Goal: Information Seeking & Learning: Learn about a topic

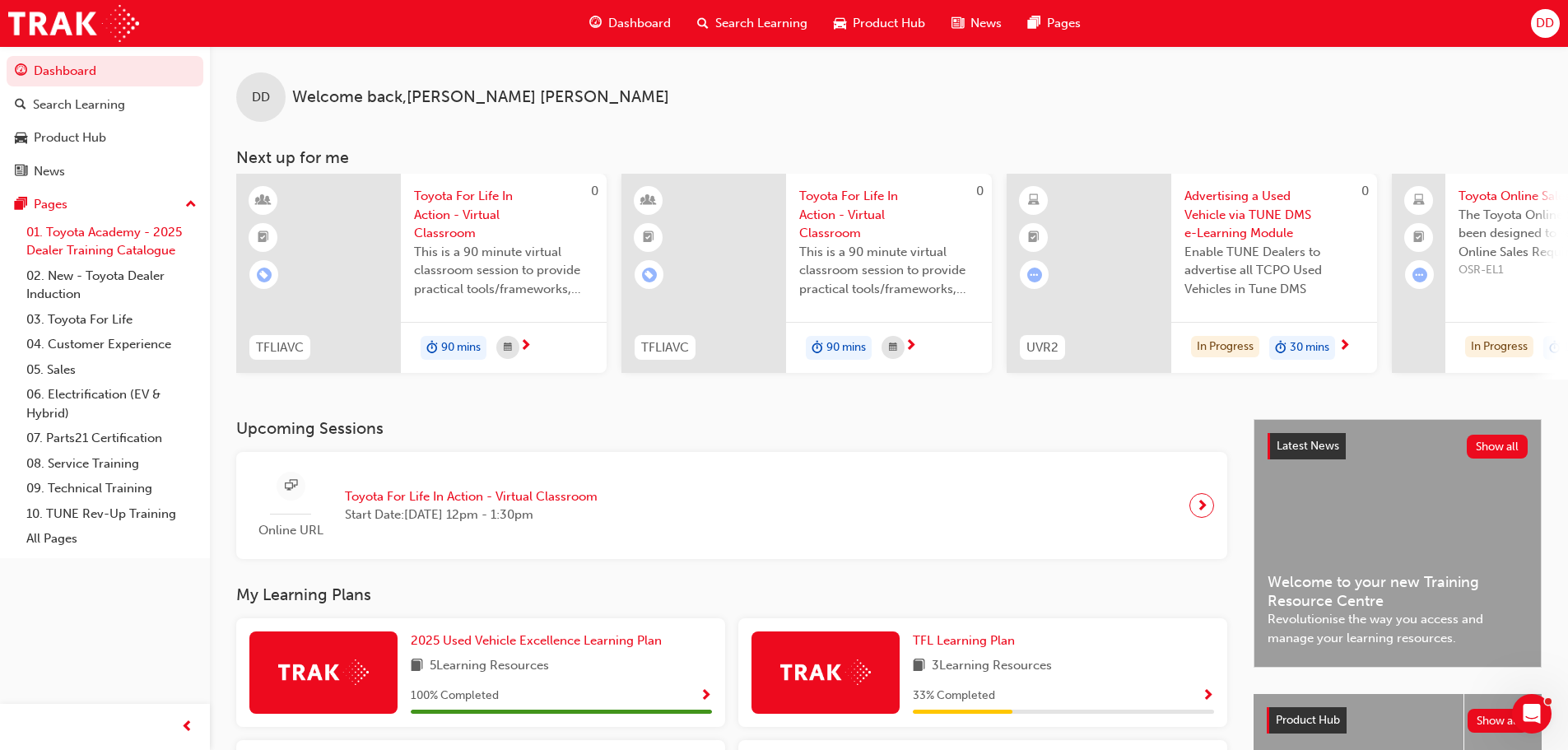
click at [168, 233] on link "01. Toyota Academy - 2025 Dealer Training Catalogue" at bounding box center [112, 241] width 184 height 44
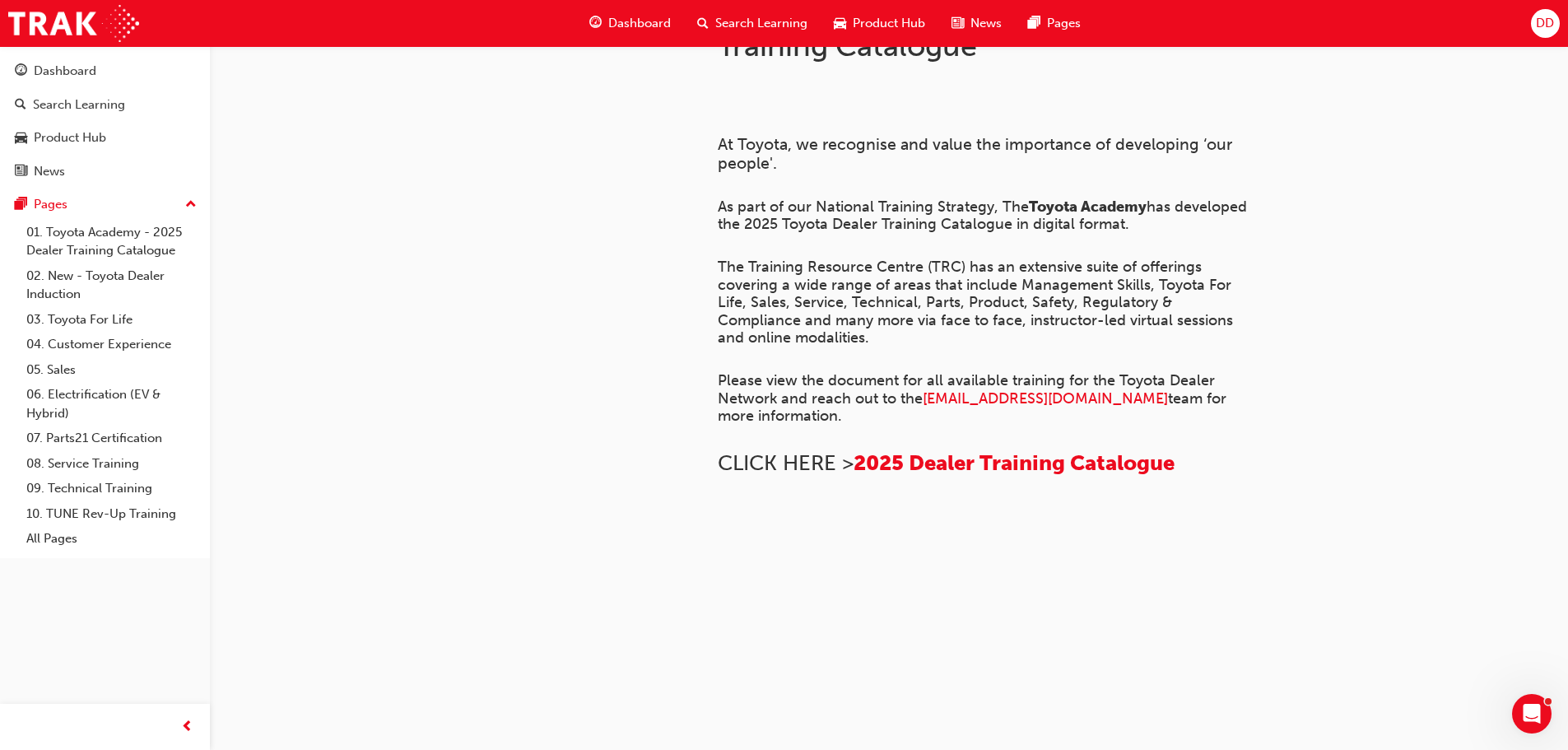
scroll to position [1126, 0]
click at [101, 322] on link "03. Toyota For Life" at bounding box center [112, 320] width 184 height 26
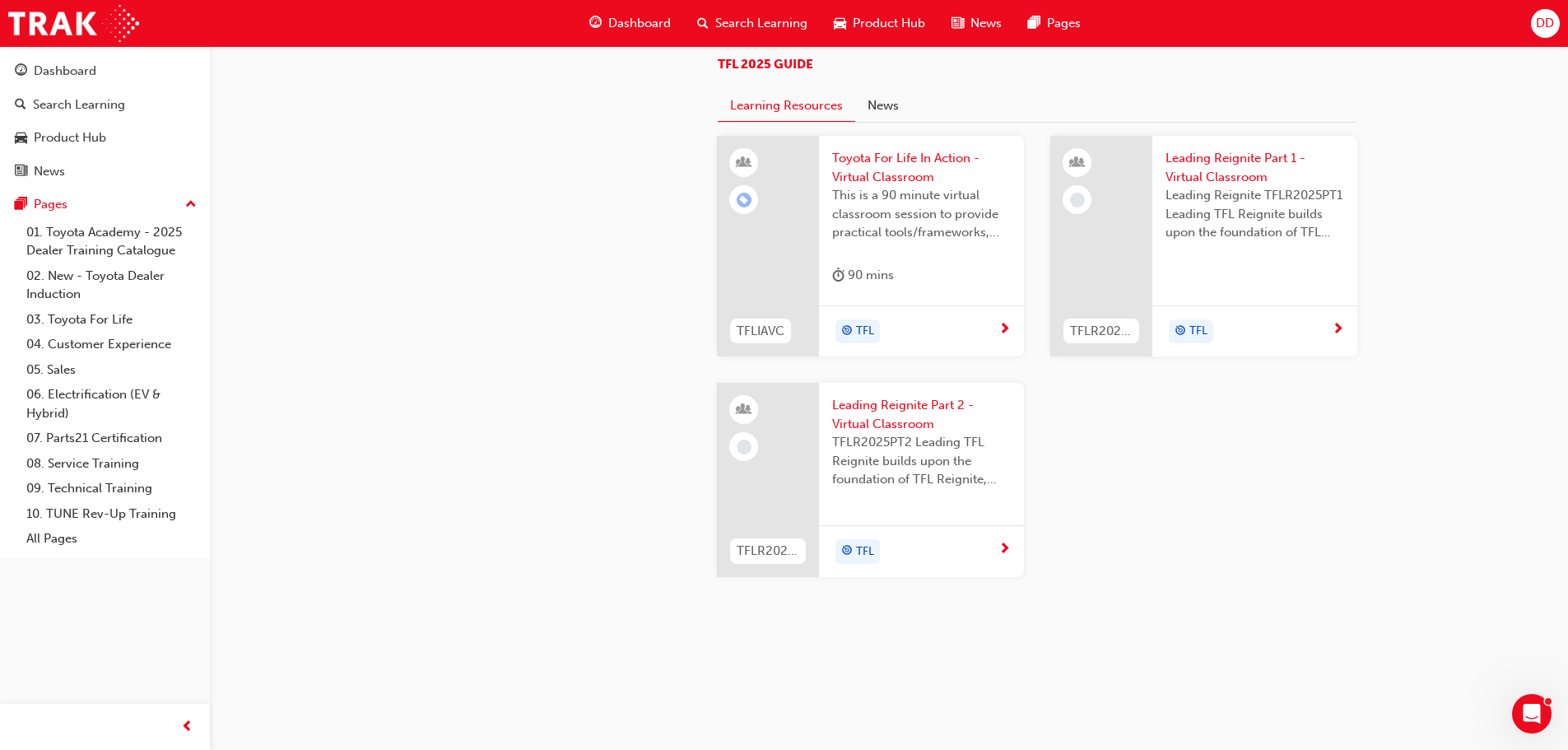
scroll to position [1750, 0]
click at [1009, 326] on span "next-icon" at bounding box center [1005, 330] width 12 height 15
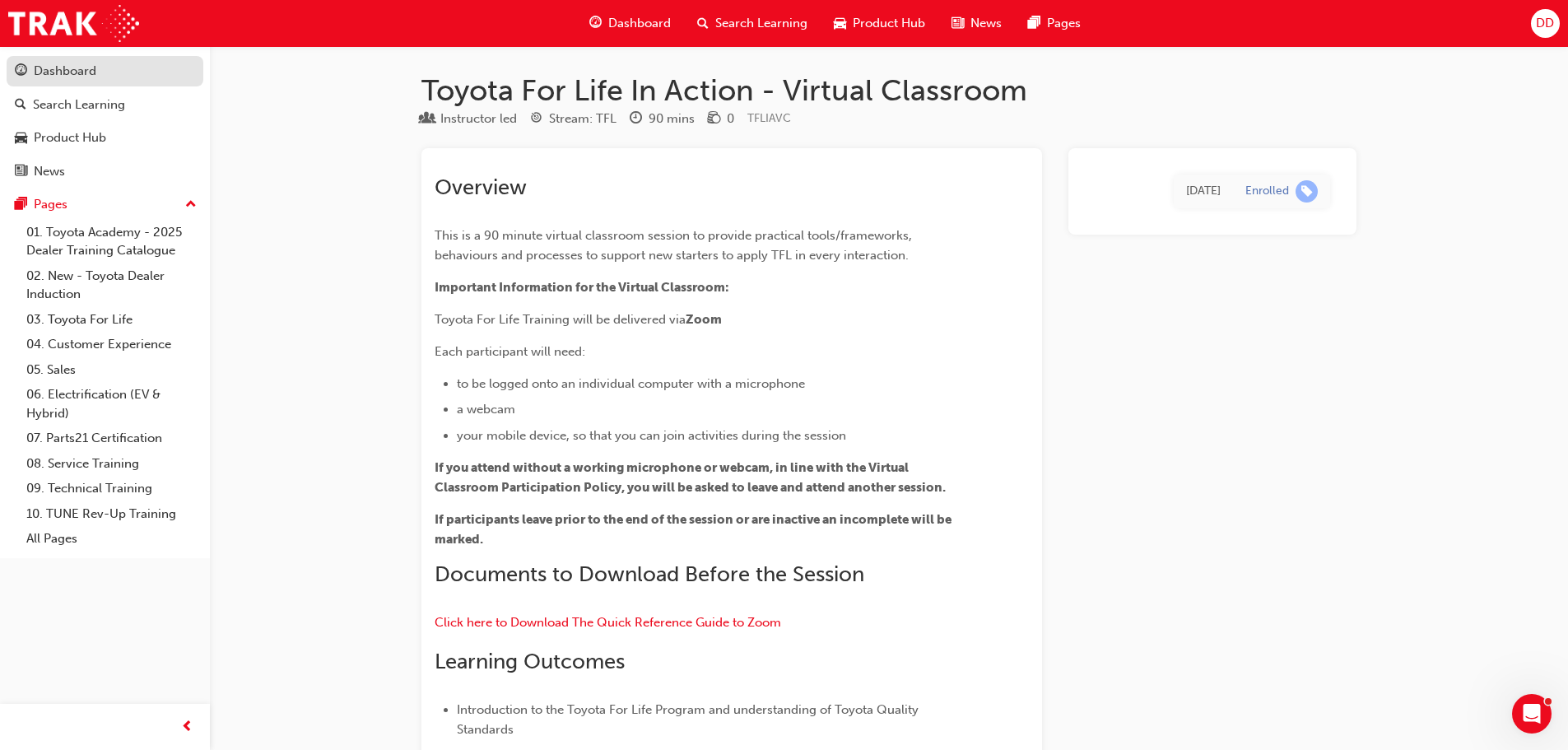
click at [47, 73] on div "Dashboard" at bounding box center [64, 71] width 63 height 19
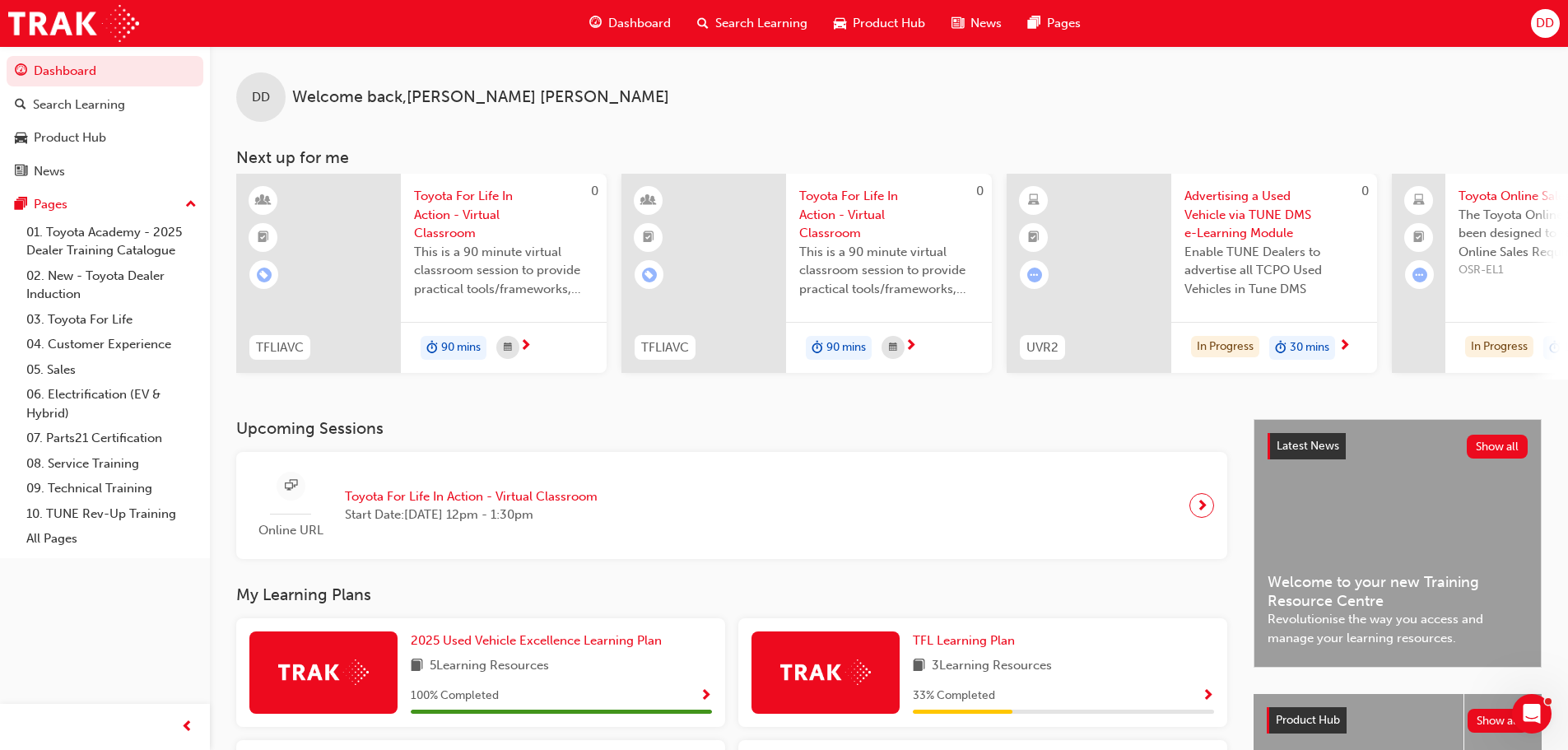
click at [648, 19] on span "Dashboard" at bounding box center [639, 23] width 63 height 19
click at [774, 20] on span "Search Learning" at bounding box center [761, 23] width 92 height 19
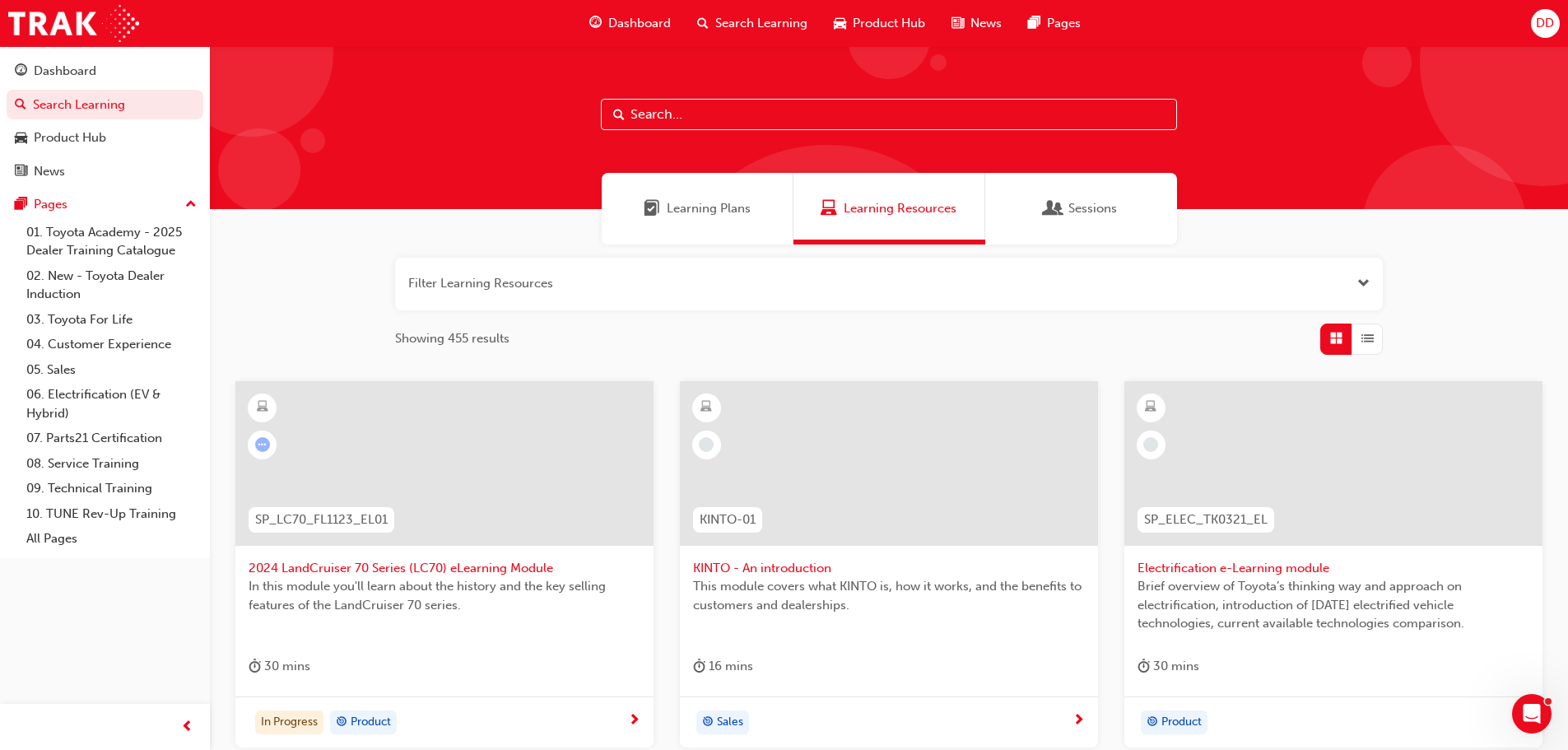
click at [643, 21] on span "Dashboard" at bounding box center [639, 23] width 63 height 19
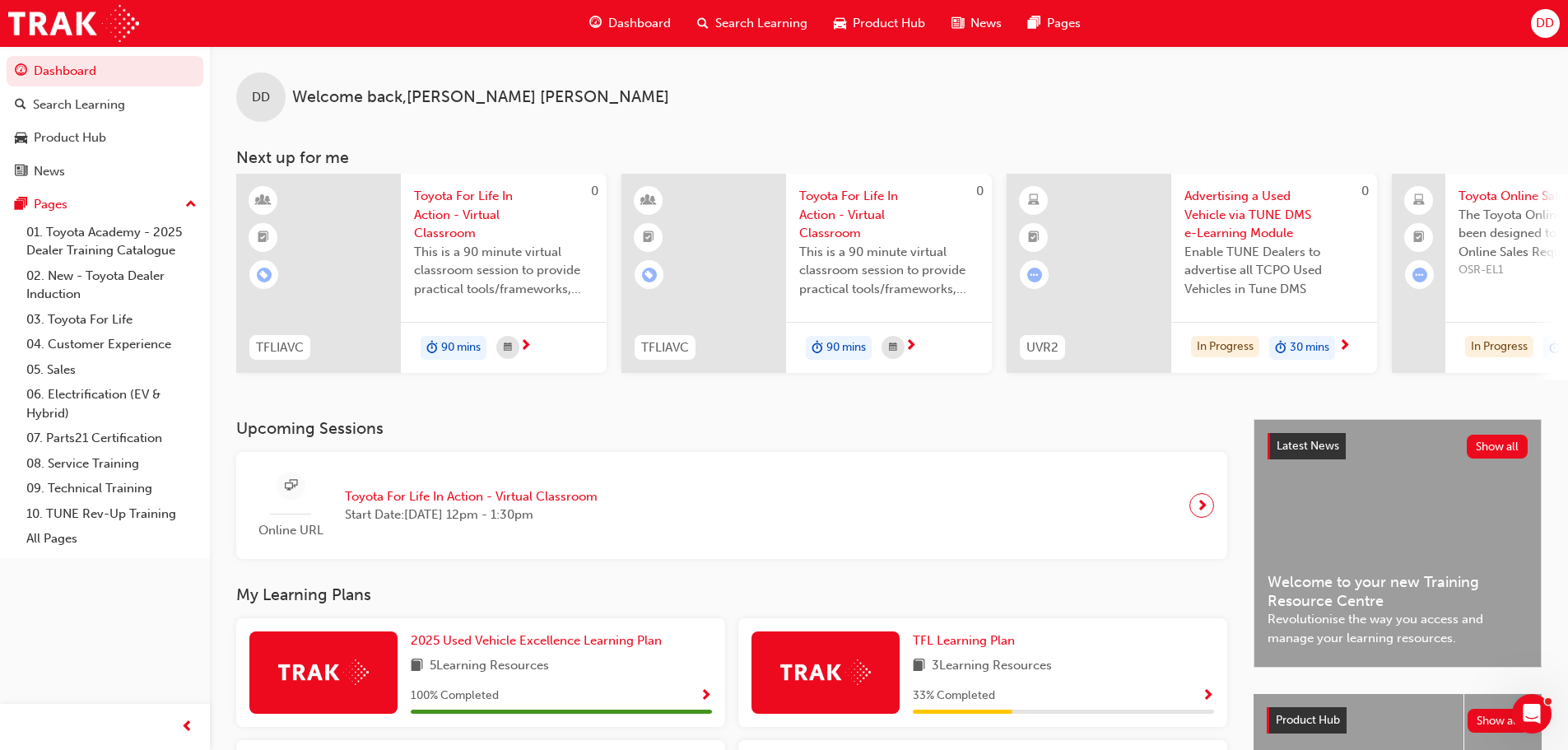
click at [499, 503] on span "Toyota For Life In Action - Virtual Classroom" at bounding box center [471, 497] width 252 height 19
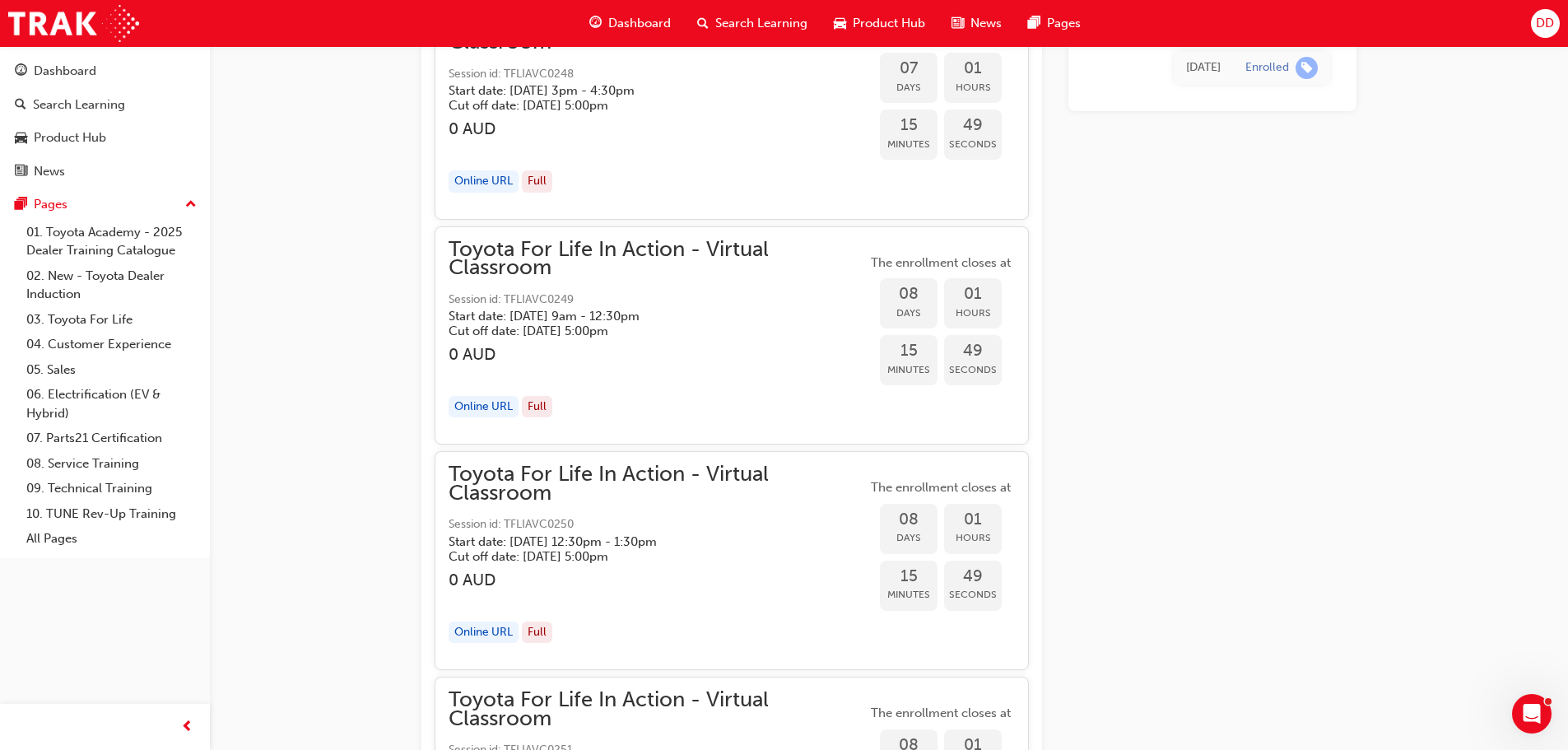
scroll to position [5585, 0]
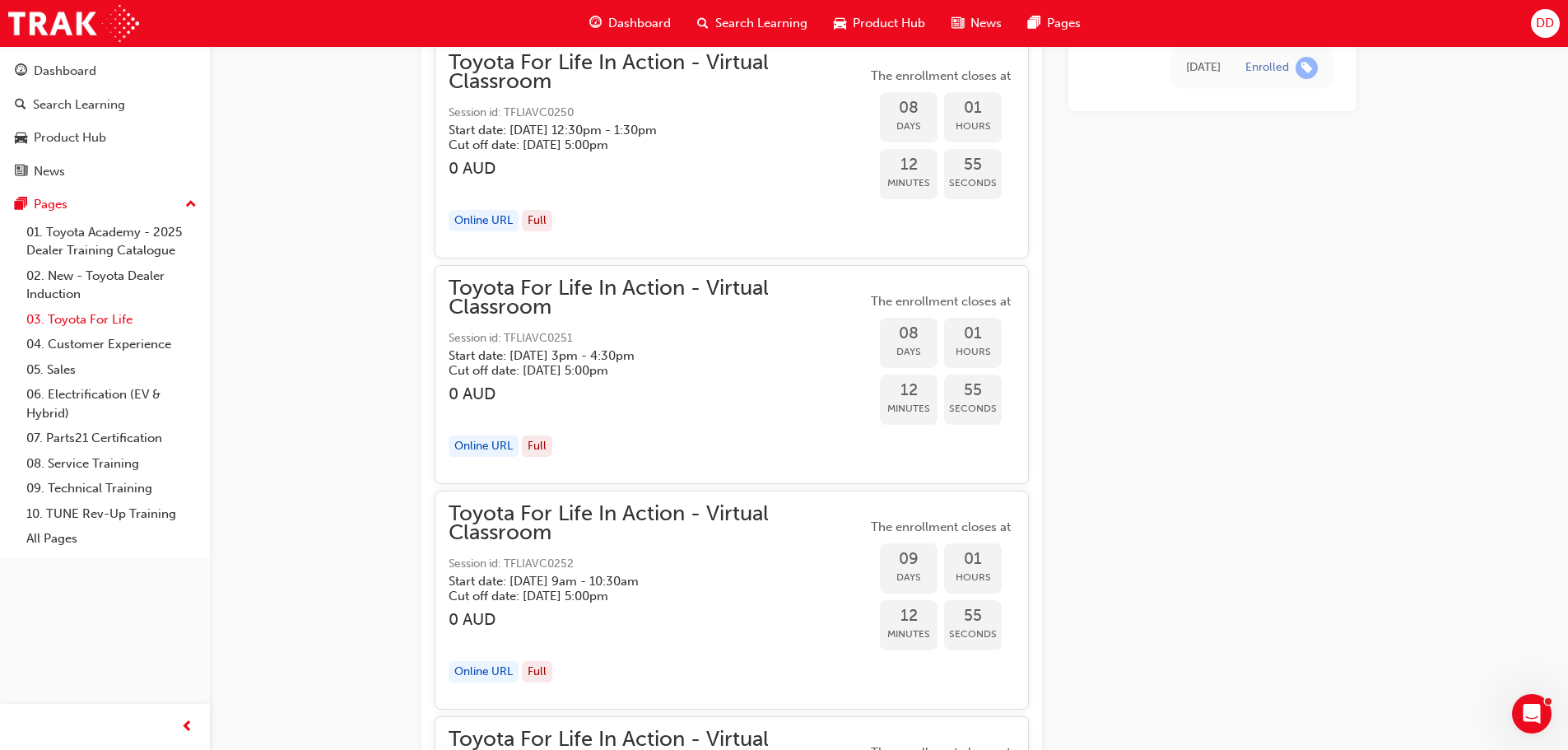
click at [78, 315] on link "03. Toyota For Life" at bounding box center [112, 320] width 184 height 26
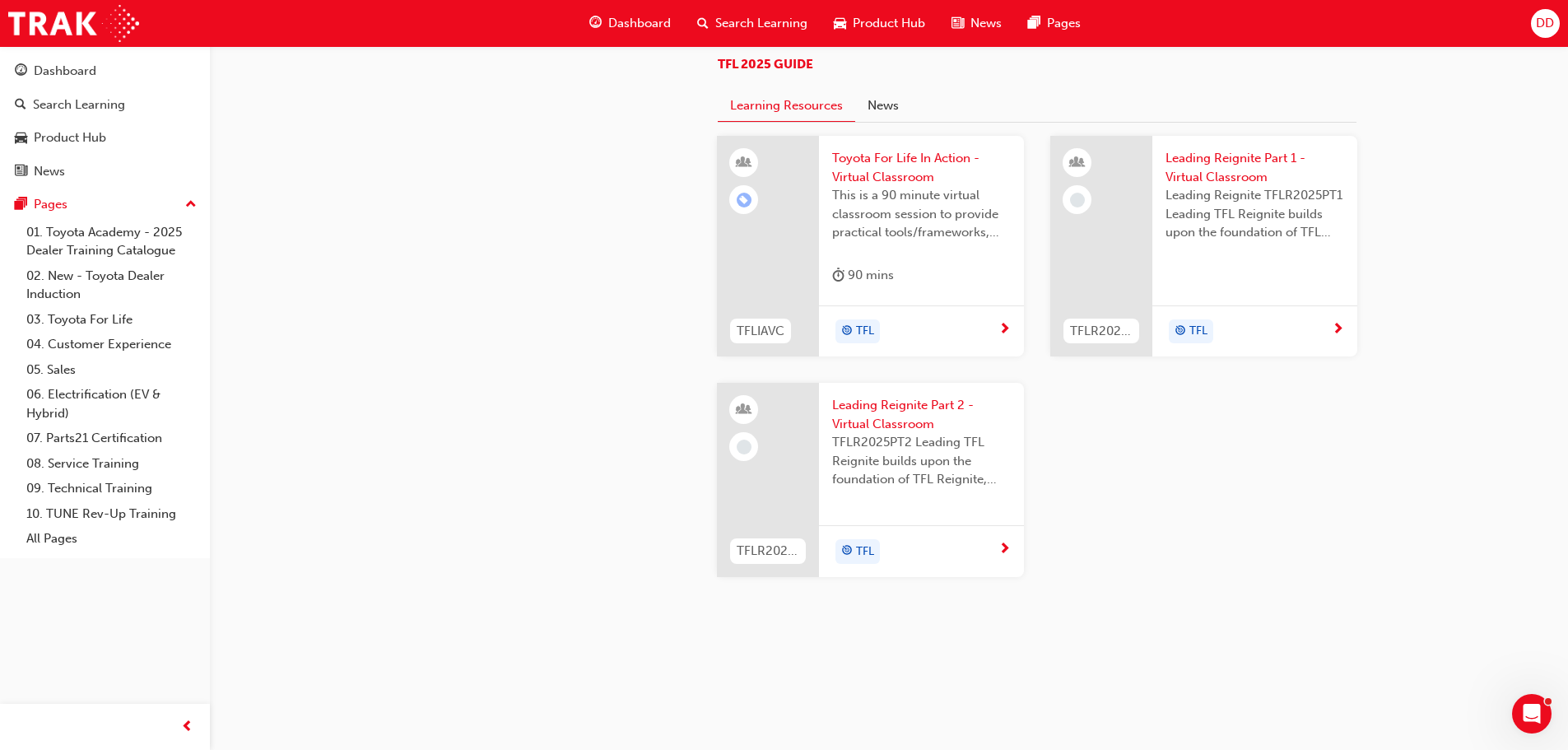
scroll to position [1421, 0]
click at [112, 344] on link "04. Customer Experience" at bounding box center [112, 345] width 184 height 26
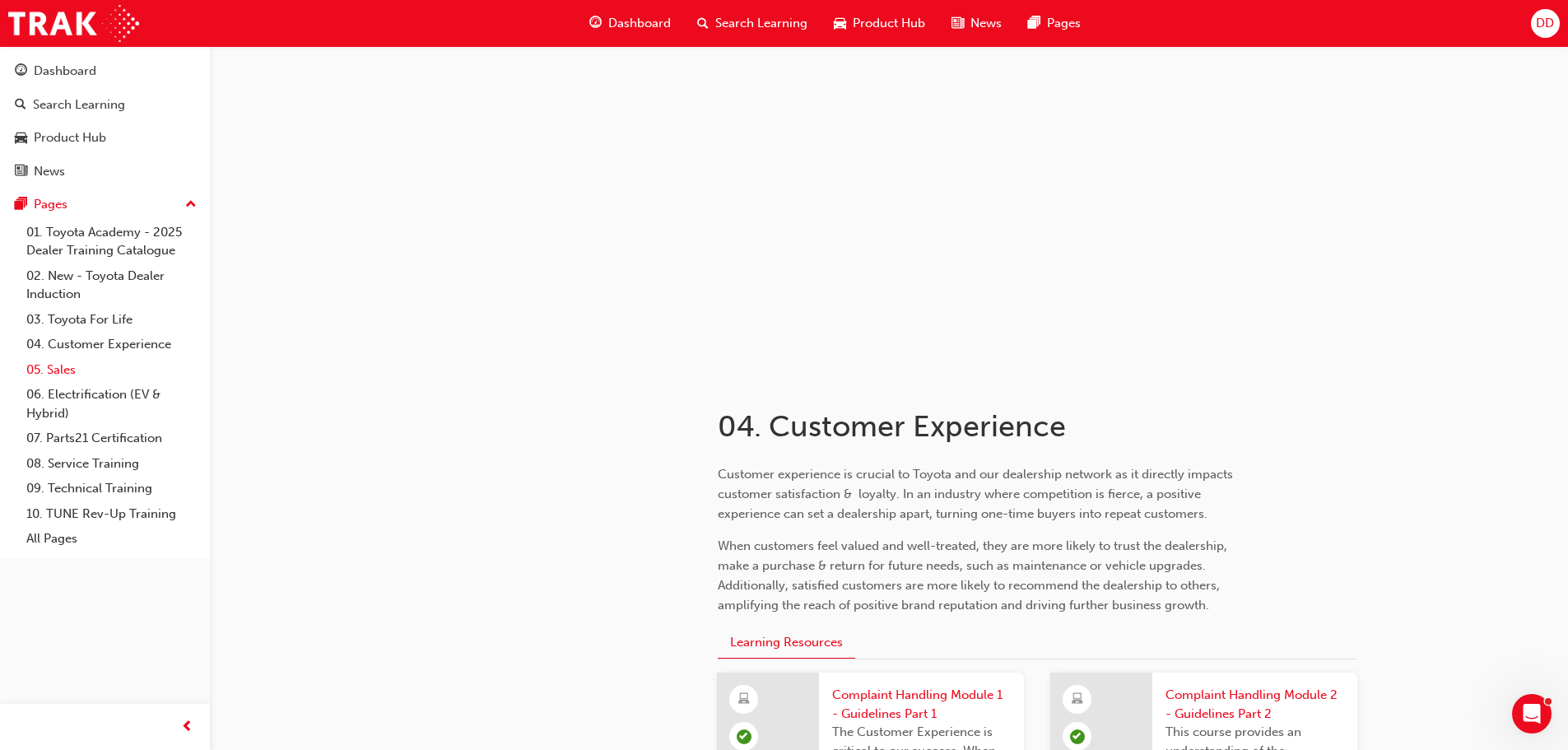
click at [56, 362] on link "05. Sales" at bounding box center [112, 370] width 184 height 26
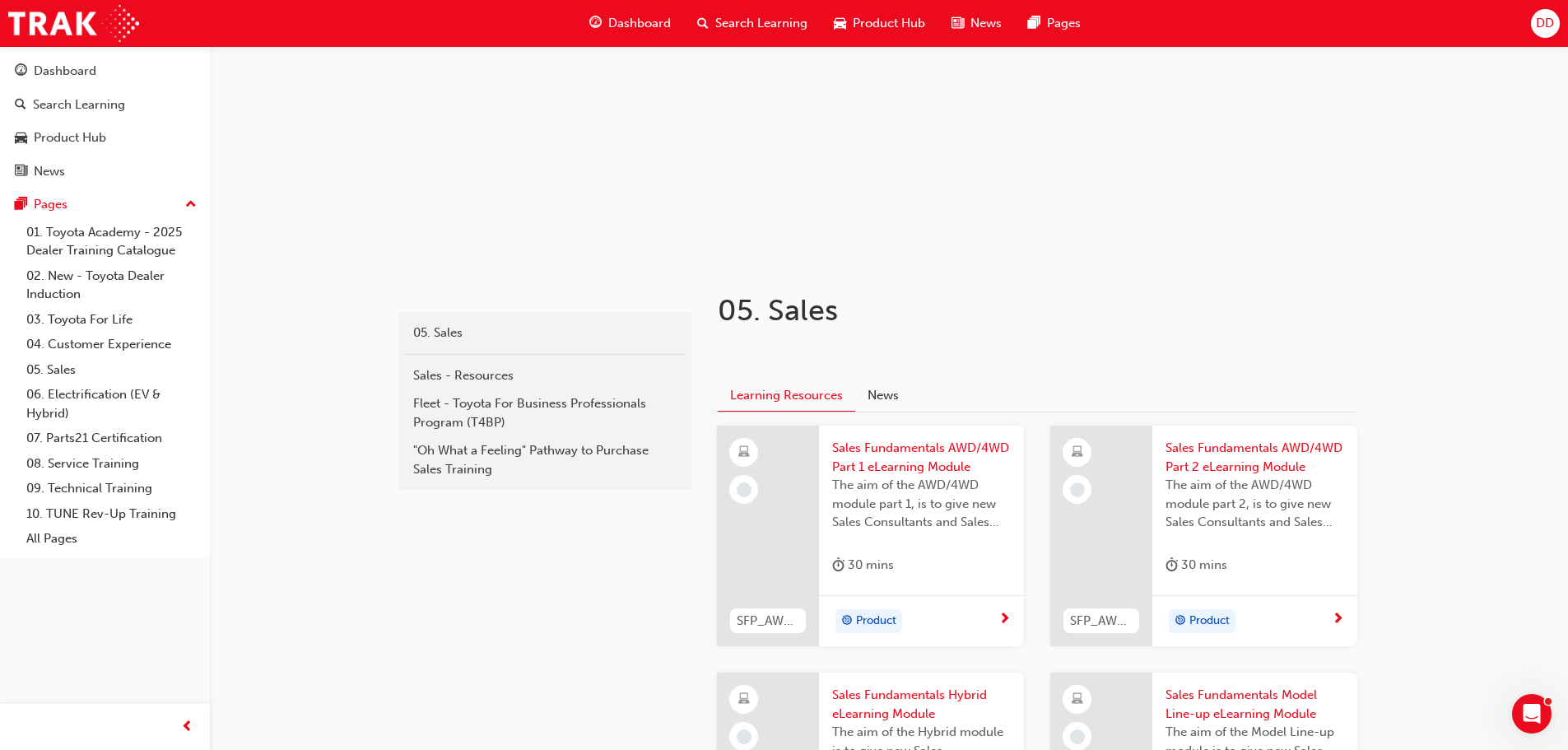
scroll to position [494, 0]
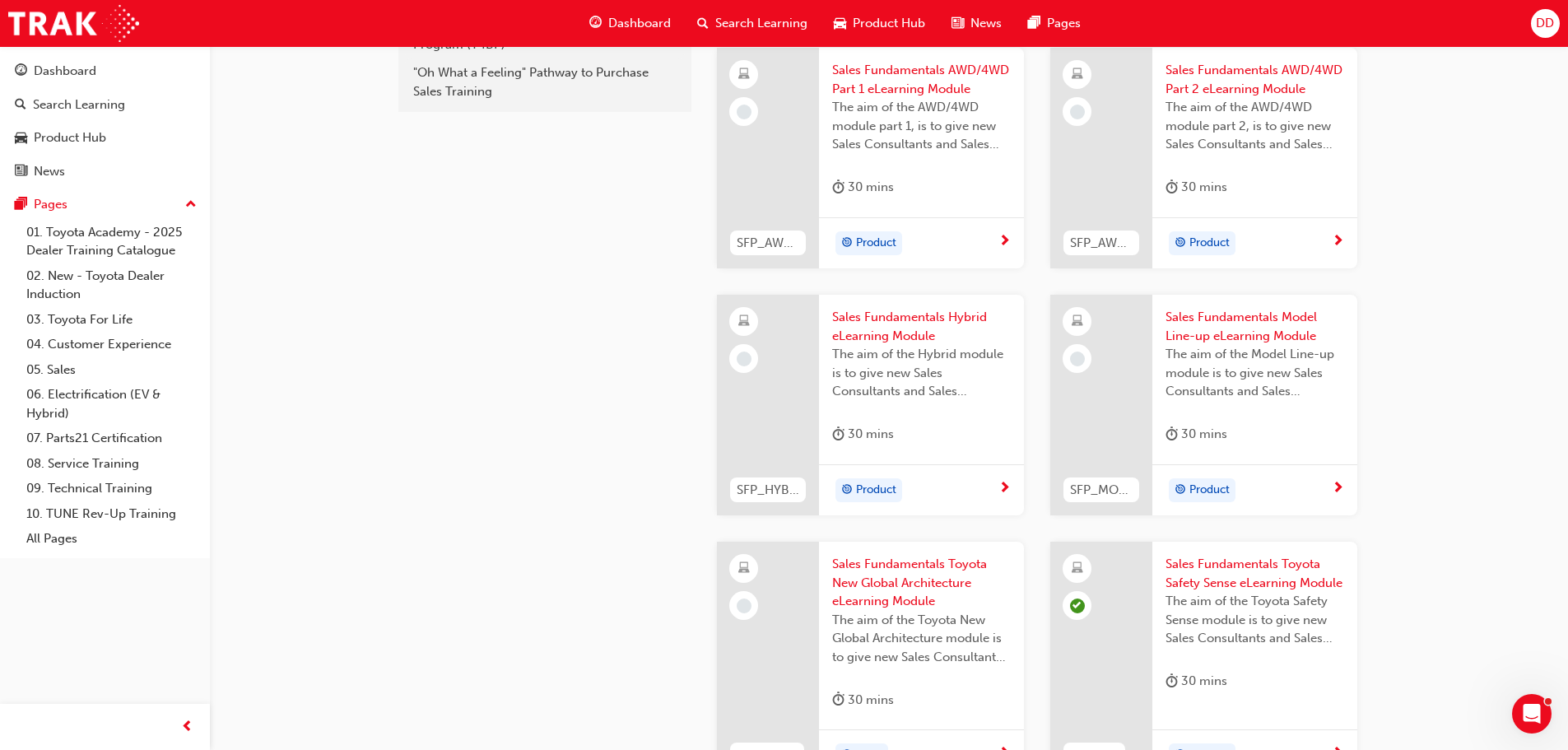
click at [759, 25] on span "Search Learning" at bounding box center [761, 23] width 92 height 19
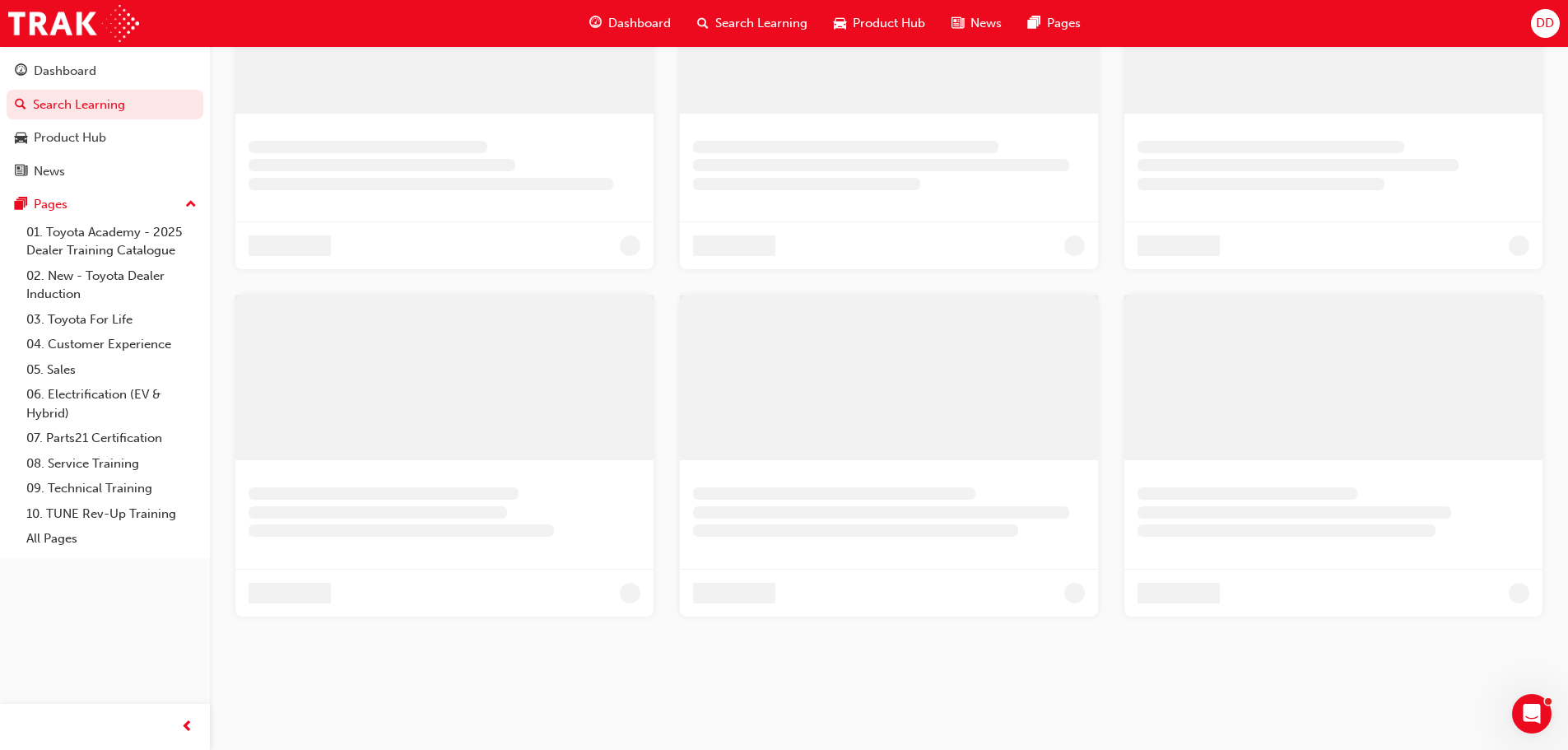
scroll to position [494, 0]
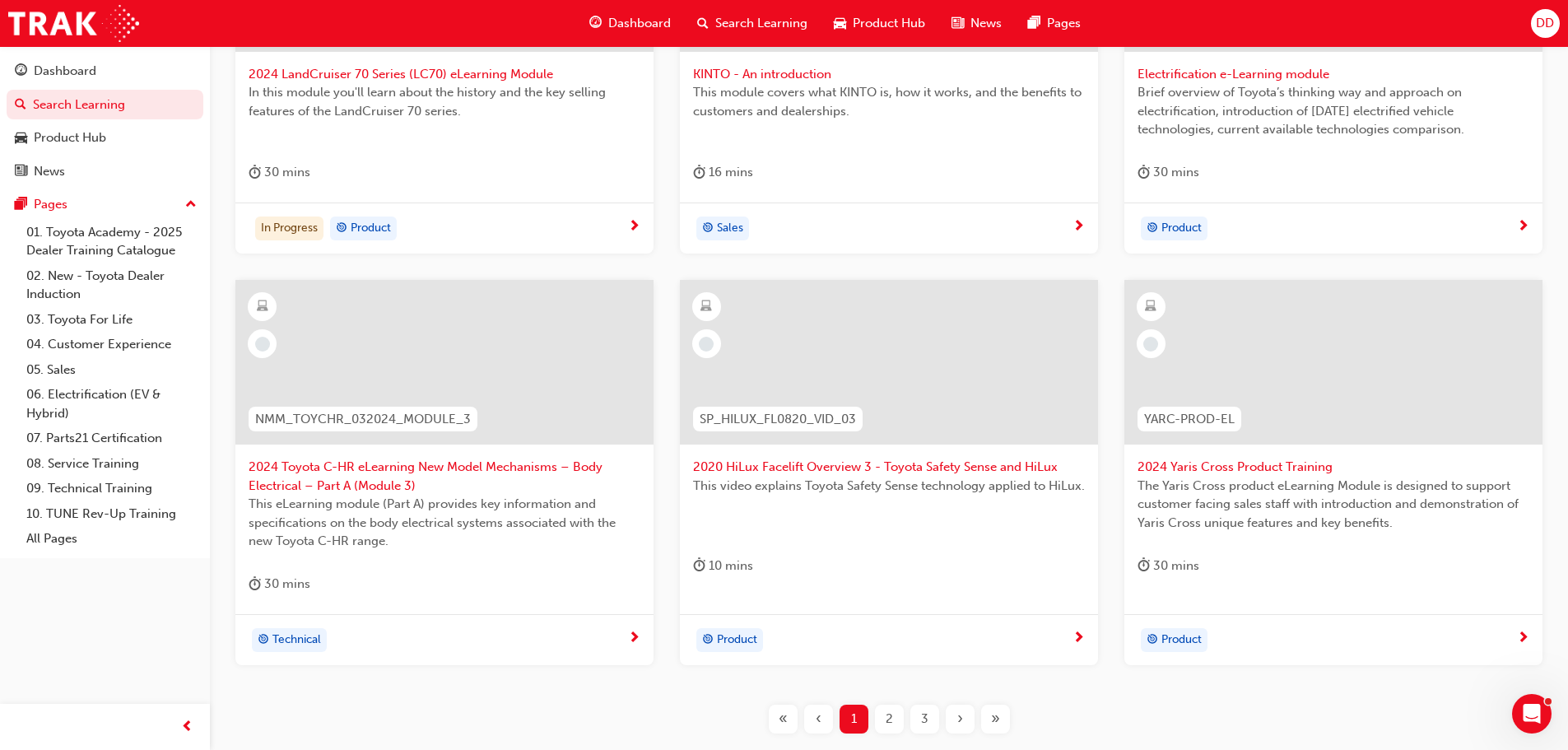
click at [881, 23] on span "Product Hub" at bounding box center [889, 23] width 72 height 19
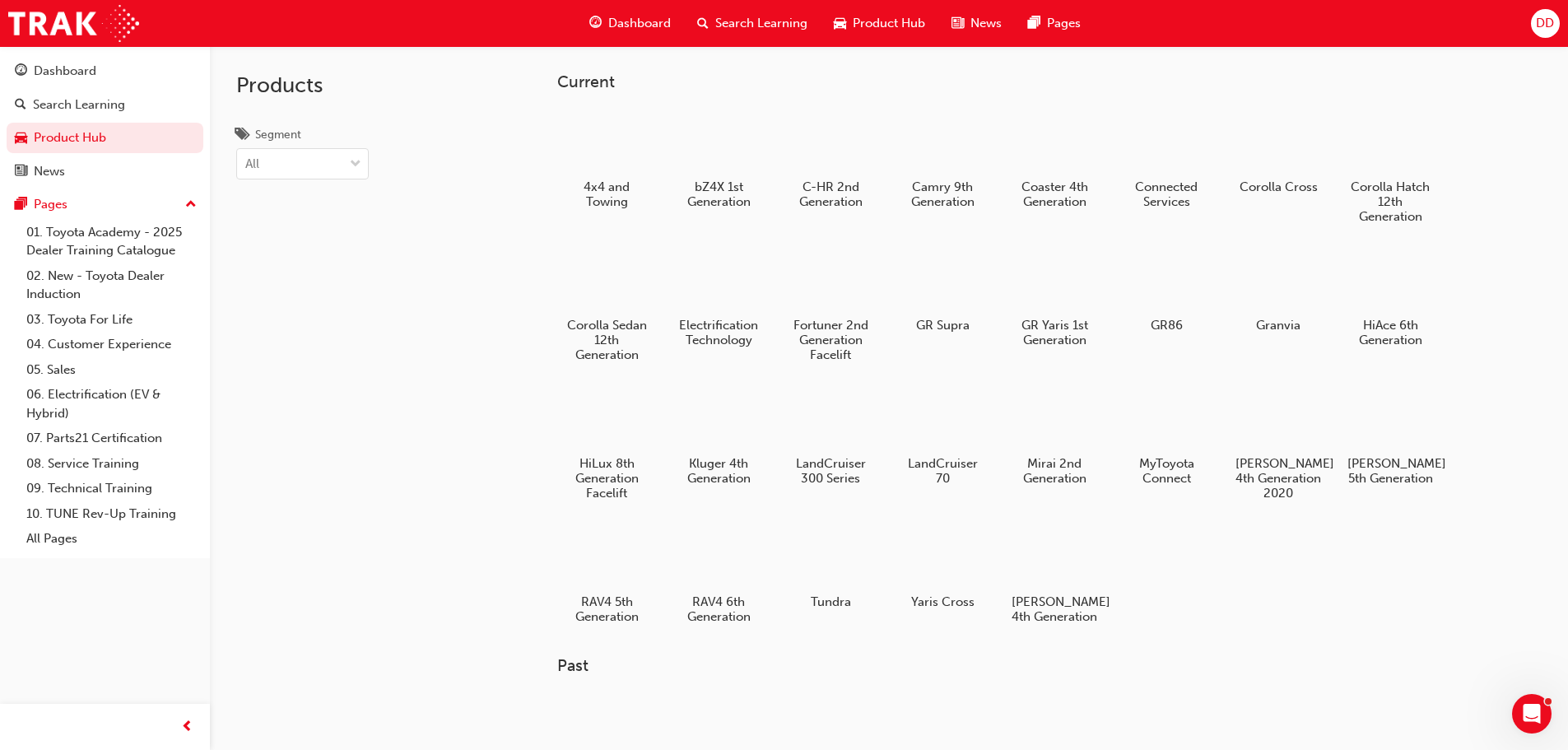
click at [663, 17] on span "Dashboard" at bounding box center [639, 23] width 63 height 19
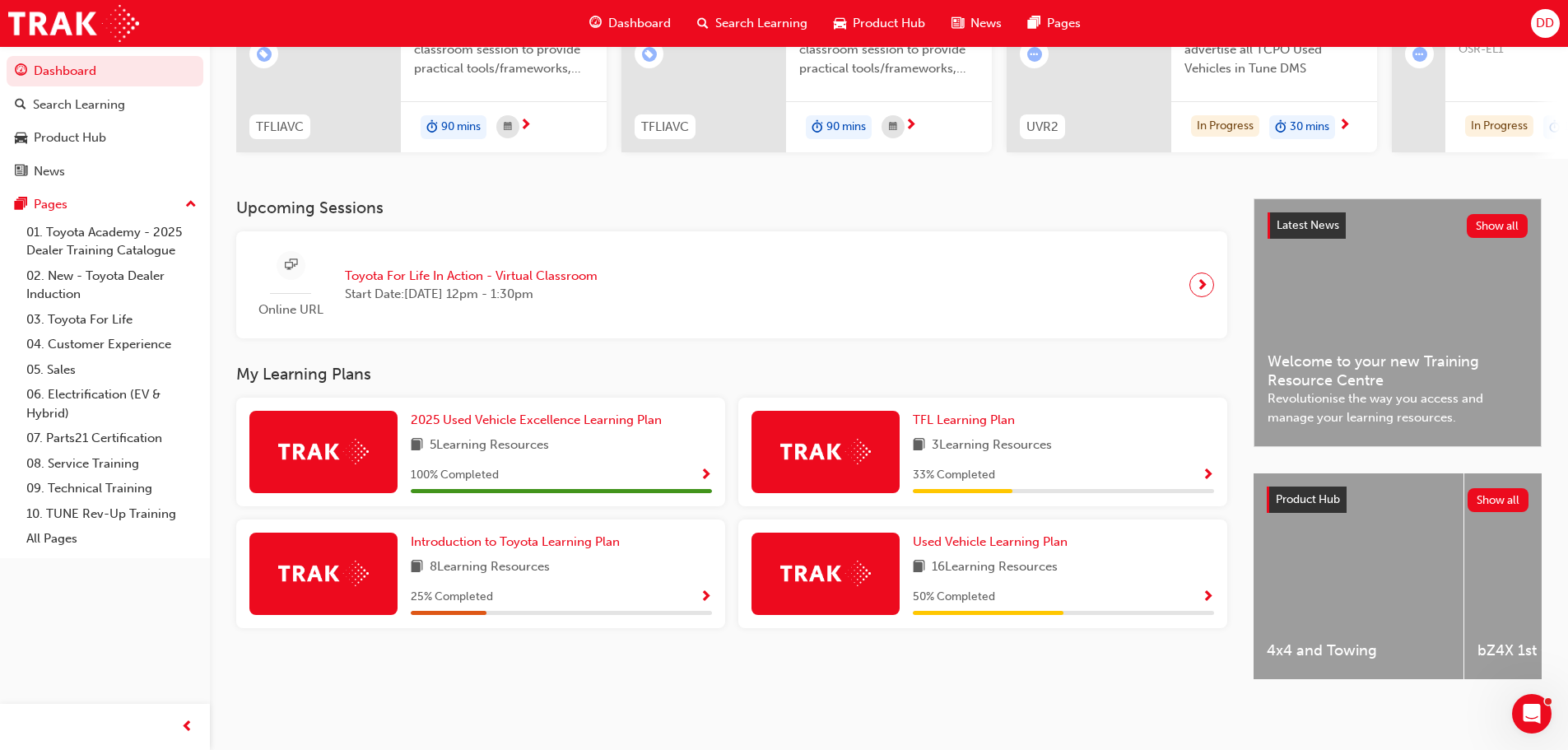
scroll to position [233, 0]
click at [1208, 275] on span "next-icon" at bounding box center [1202, 284] width 12 height 23
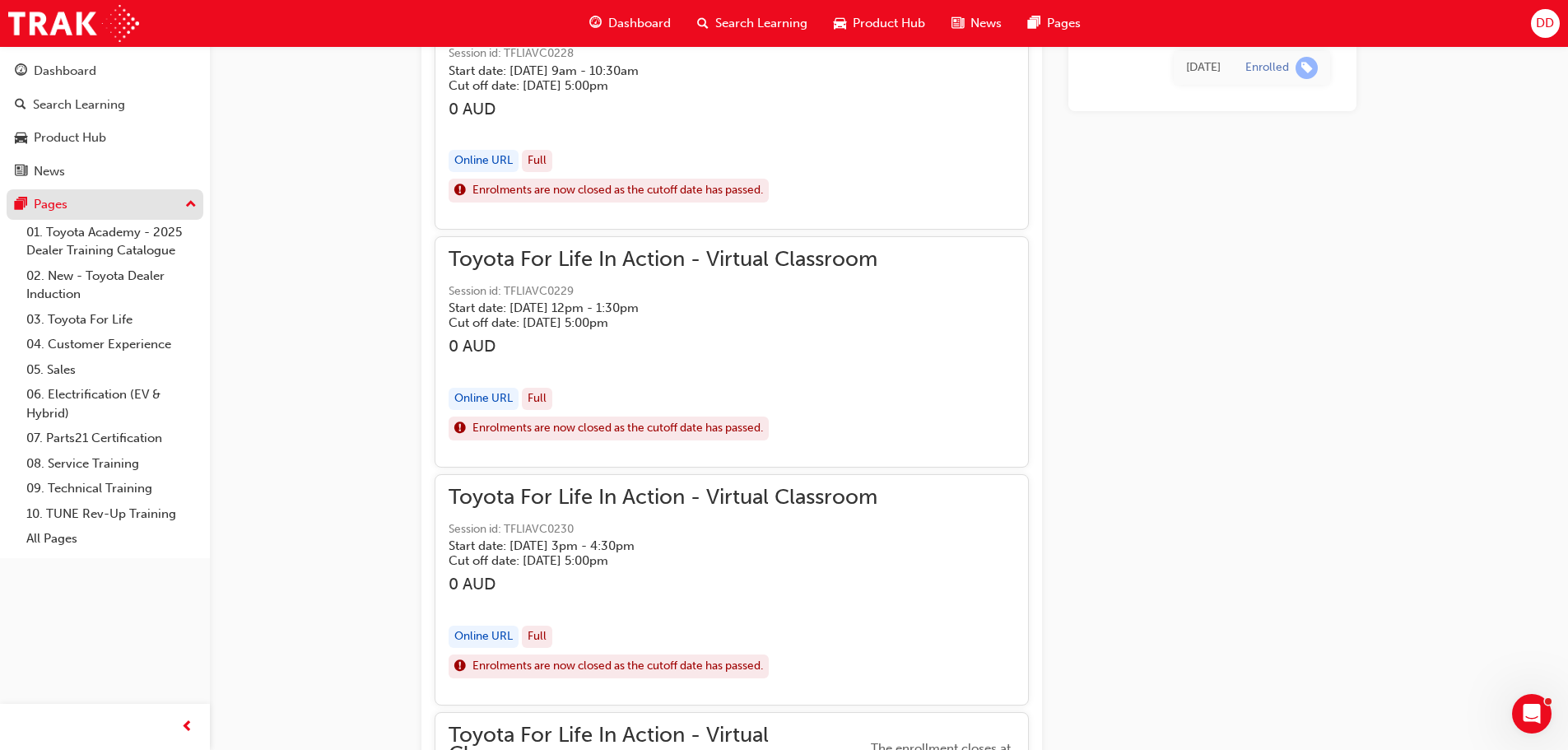
scroll to position [1304, 0]
click at [131, 312] on link "03. Toyota For Life" at bounding box center [112, 320] width 184 height 26
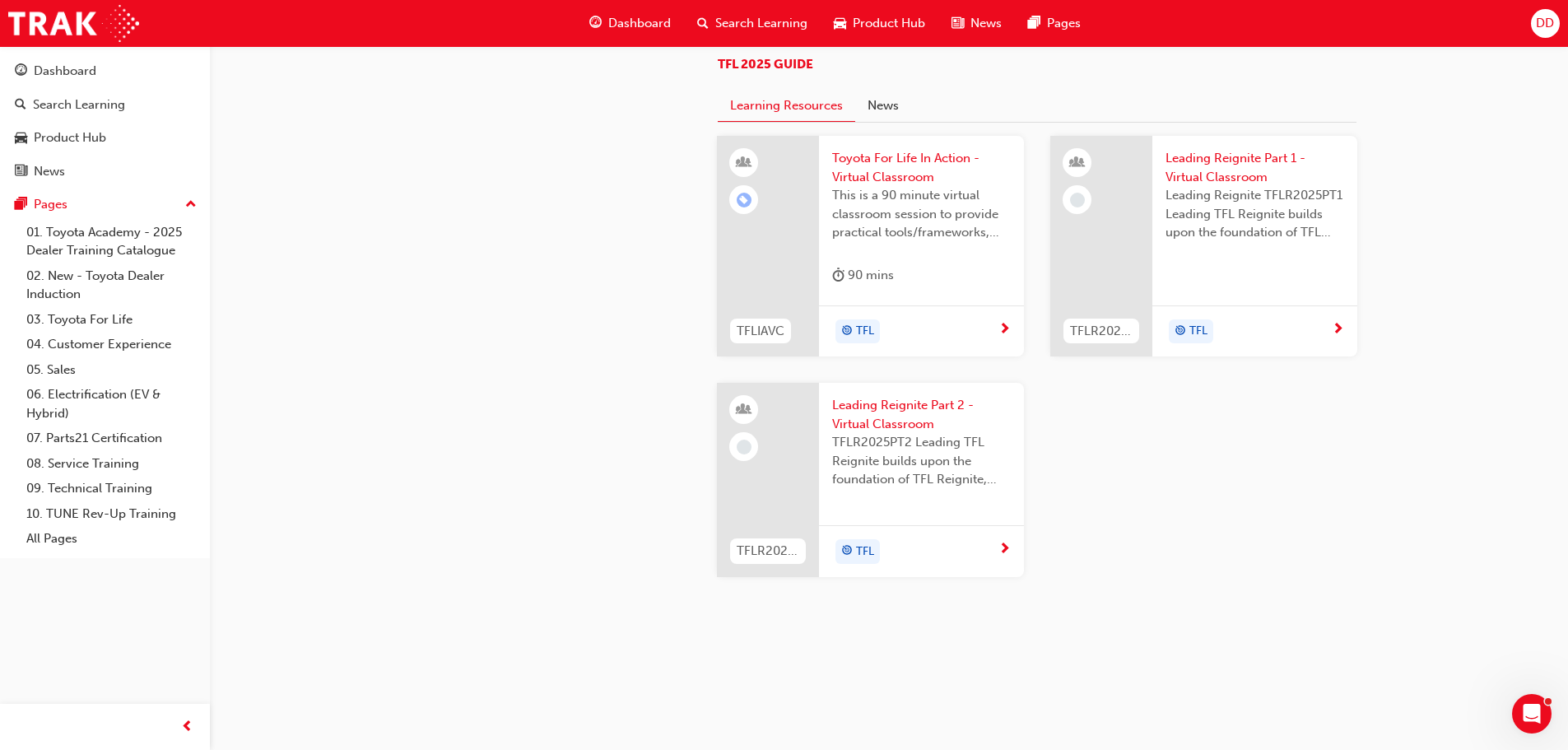
scroll to position [1750, 0]
click at [644, 13] on div "Dashboard" at bounding box center [630, 23] width 108 height 33
